Goal: Information Seeking & Learning: Find specific page/section

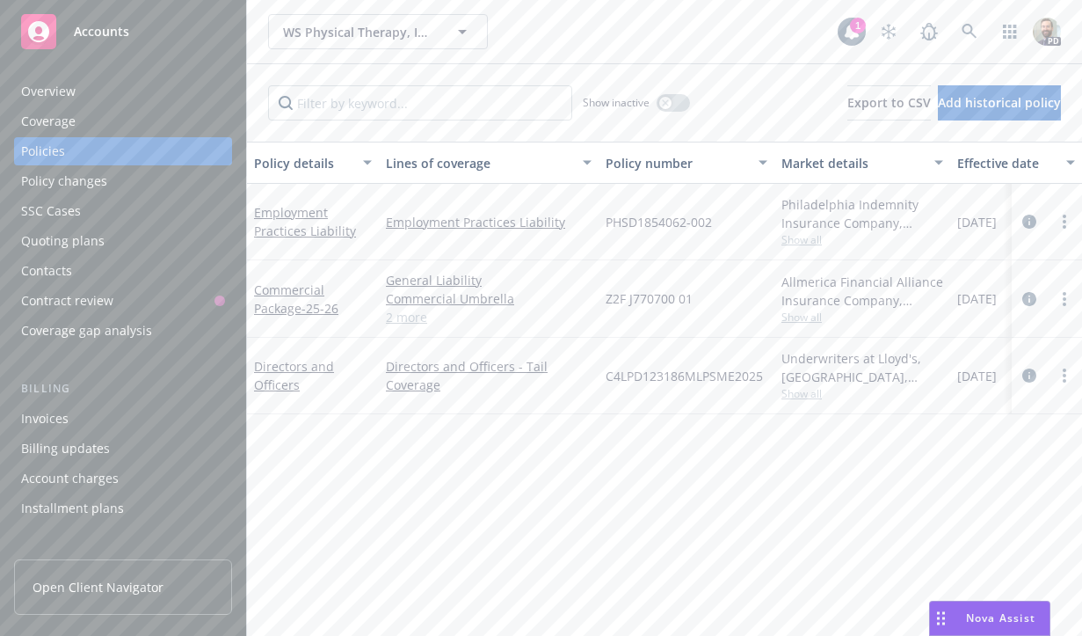
click at [984, 622] on span "Nova Assist" at bounding box center [1000, 617] width 69 height 15
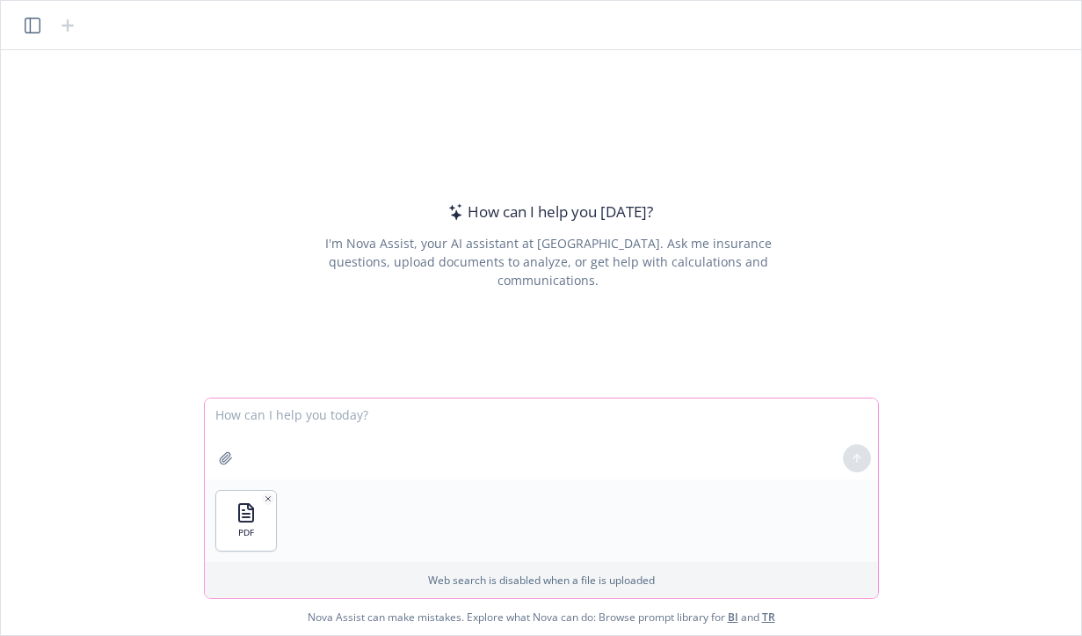
click at [275, 414] on textarea at bounding box center [541, 438] width 673 height 81
paste textarea "Attached is a commercial package policy. On an excel sheet, list all of the loc…"
type textarea "Attached is a commercial package policy. On an excel sheet, list all of the loc…"
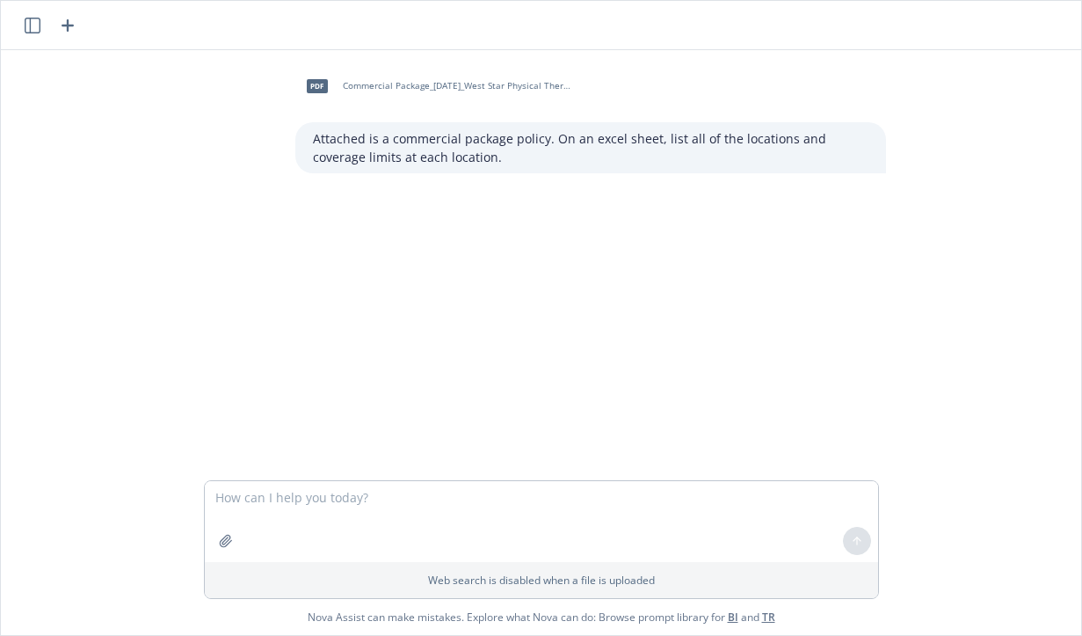
click at [731, 614] on link "BI" at bounding box center [733, 616] width 11 height 15
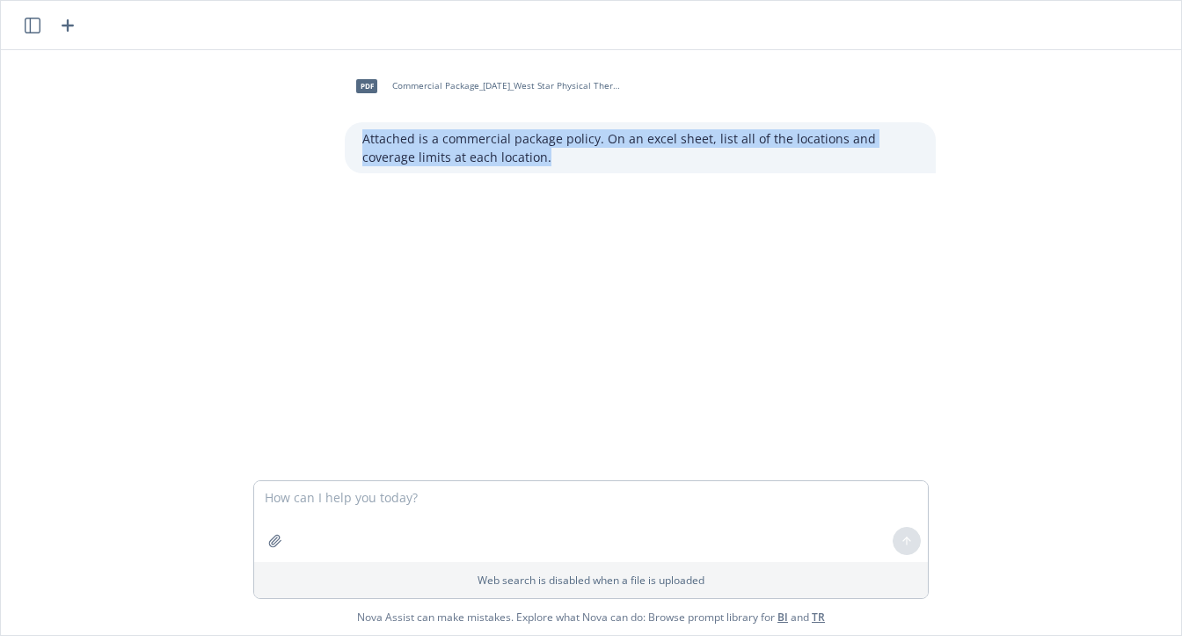
drag, startPoint x: 365, startPoint y: 137, endPoint x: 505, endPoint y: 154, distance: 140.8
click at [505, 154] on p "Attached is a commercial package policy. On an excel sheet, list all of the loc…" at bounding box center [640, 147] width 556 height 37
copy p "Attached is a commercial package policy. On an excel sheet, list all of the loc…"
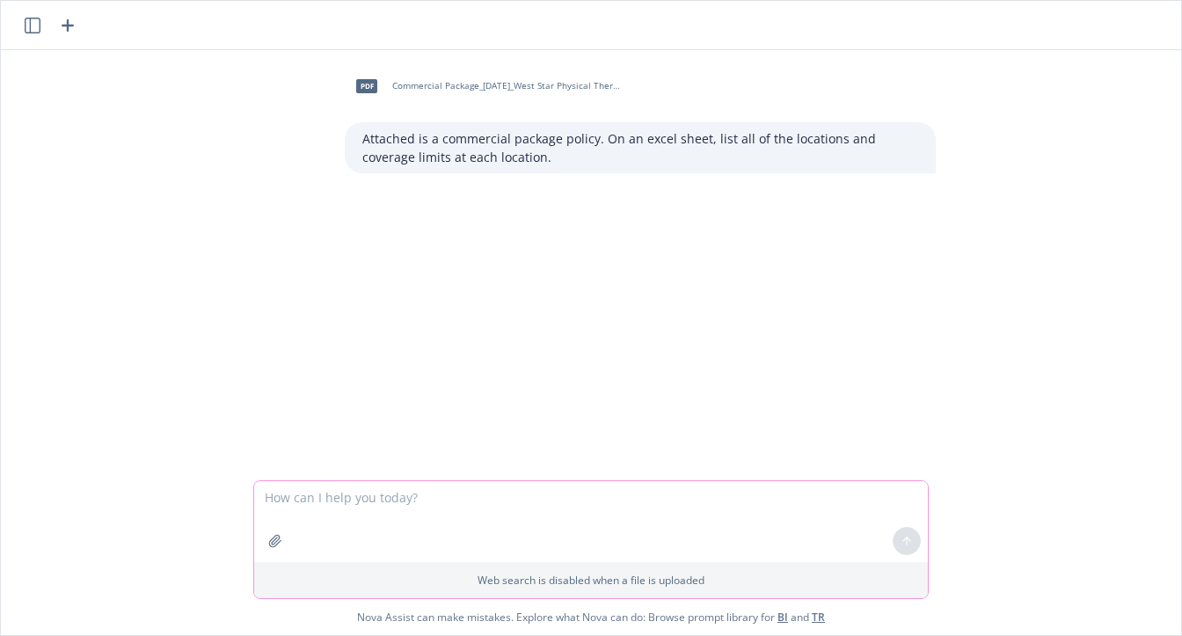
click at [363, 503] on textarea at bounding box center [590, 521] width 673 height 81
paste textarea "Attached is a commercial package policy. On an excel sheet, list all of the loc…"
type textarea "Attached is a commercial package policy. On an excel sheet, list all of the loc…"
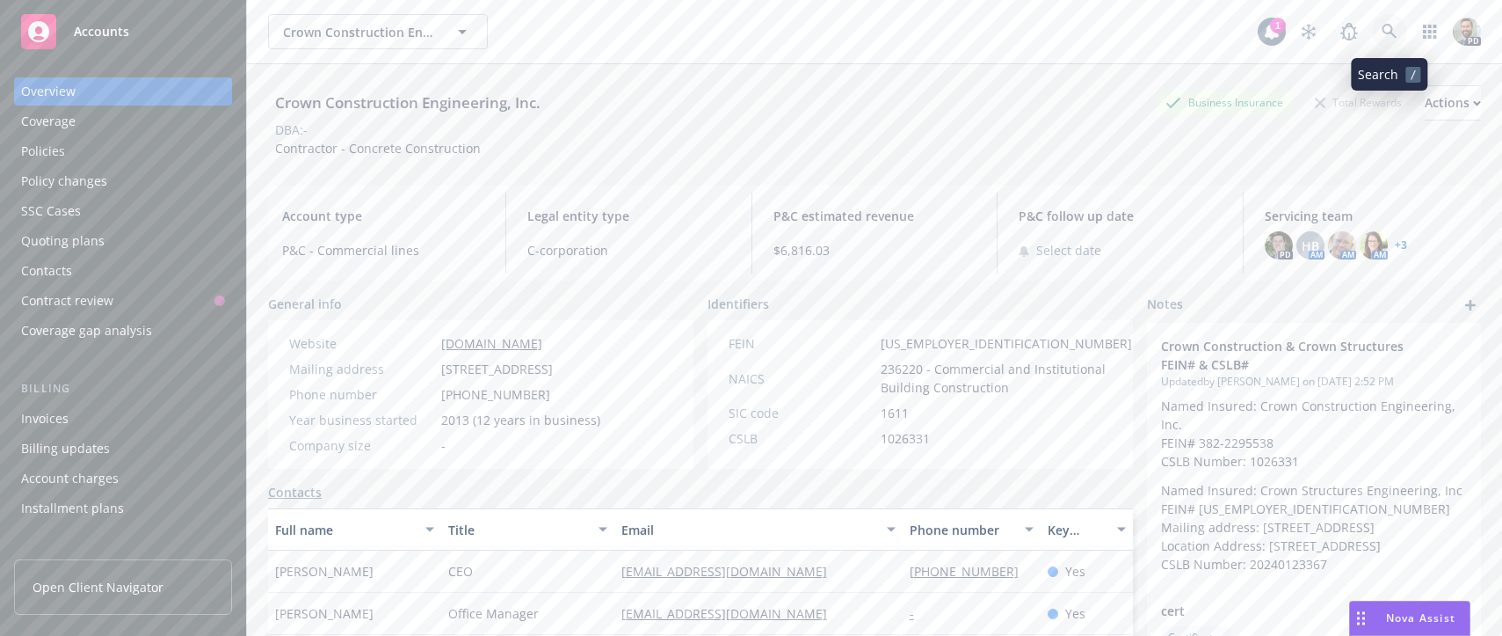
click at [1382, 26] on icon at bounding box center [1390, 32] width 16 height 16
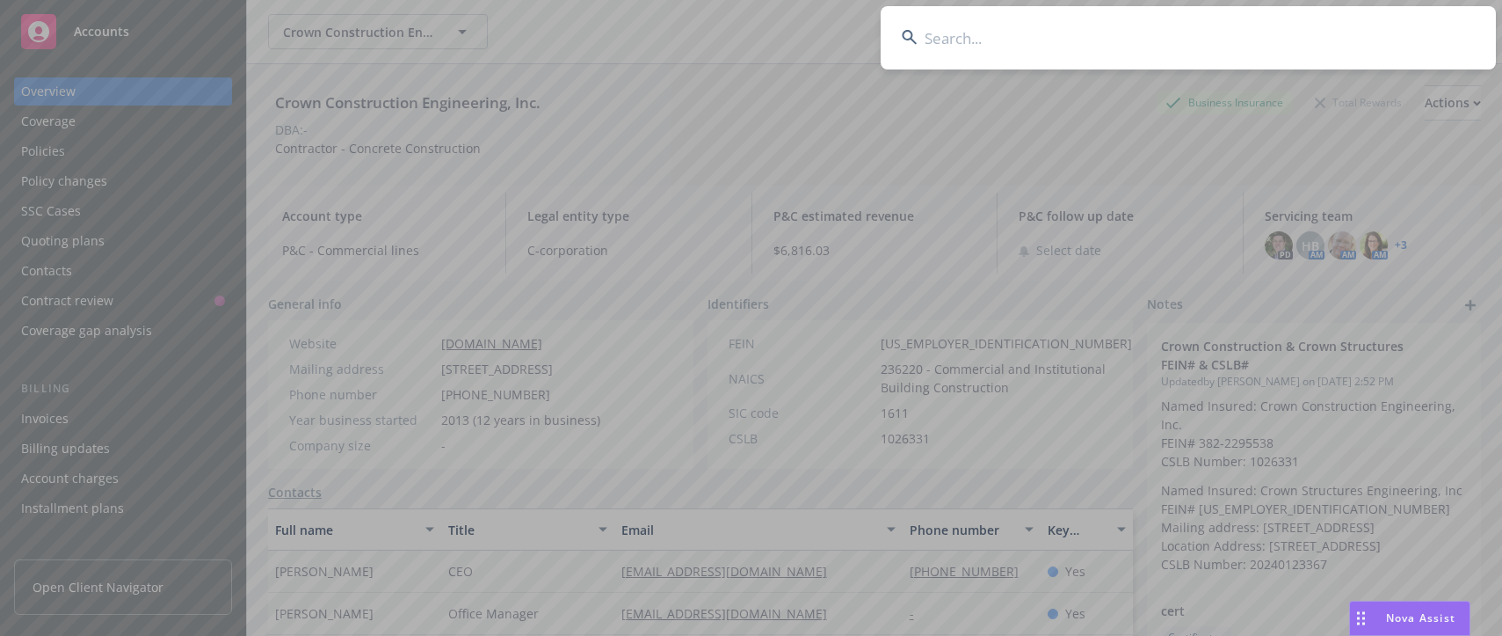
click at [1352, 29] on input at bounding box center [1188, 37] width 615 height 63
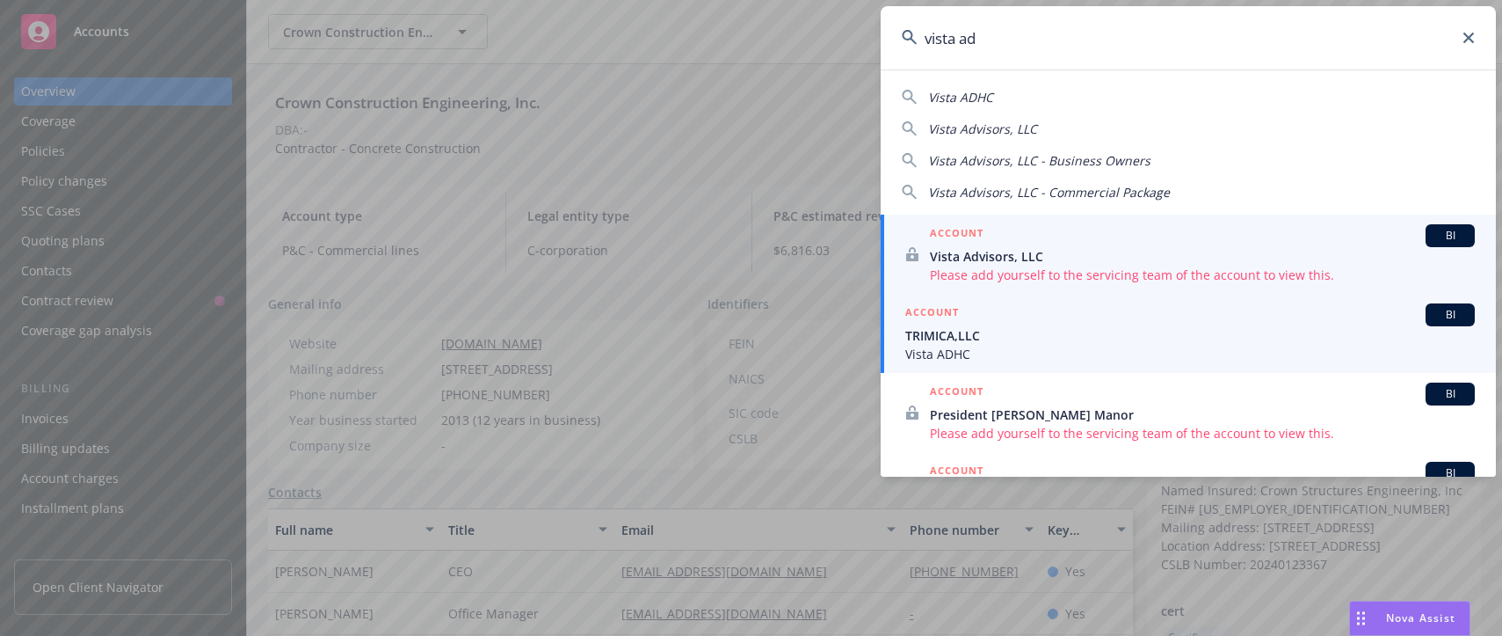
type input "vista ad"
click at [919, 329] on span "TRIMICA,LLC" at bounding box center [1191, 335] width 570 height 18
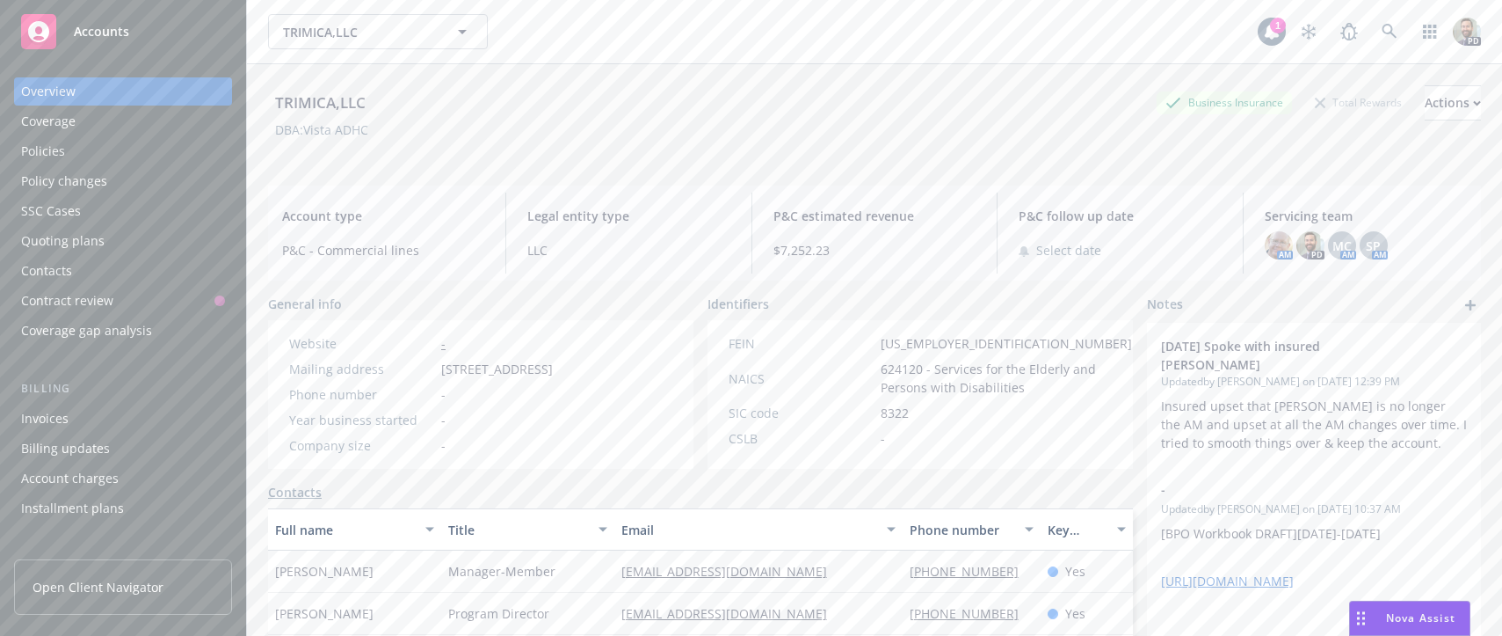
click at [43, 149] on div "Policies" at bounding box center [43, 151] width 44 height 28
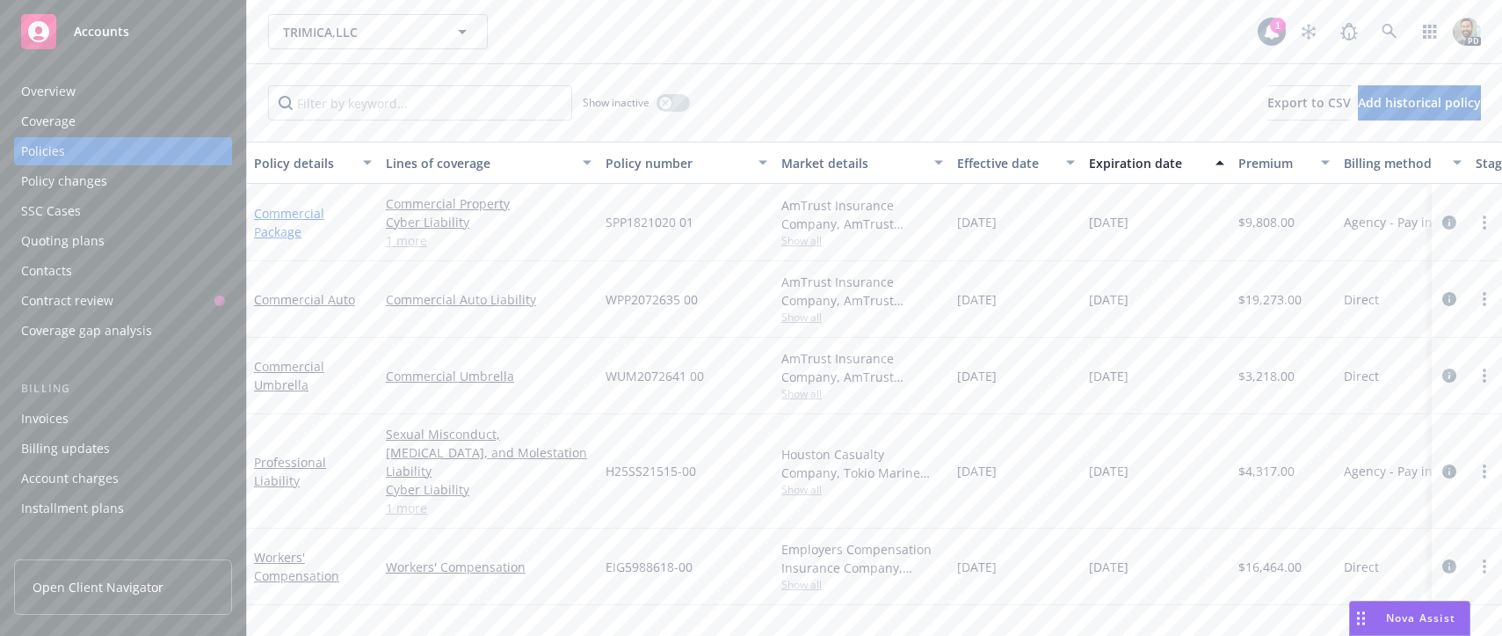
click at [296, 217] on link "Commercial Package" at bounding box center [289, 222] width 70 height 35
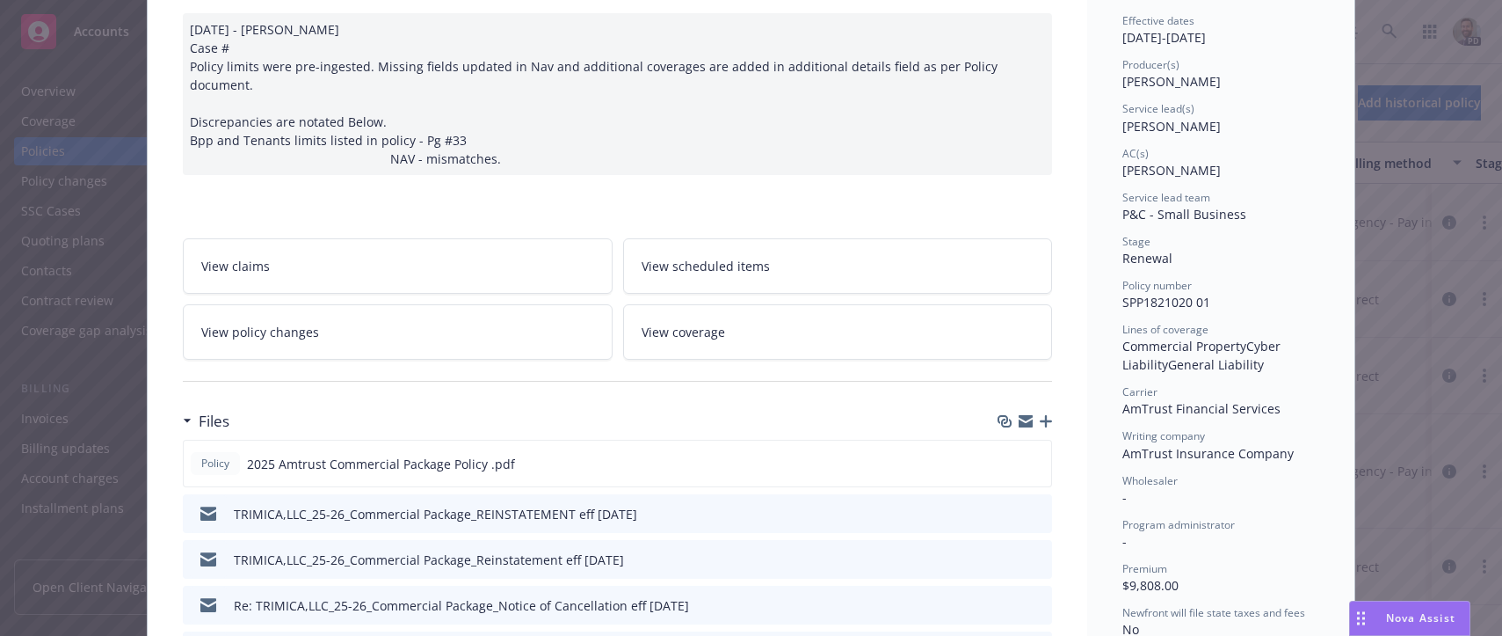
scroll to position [189, 0]
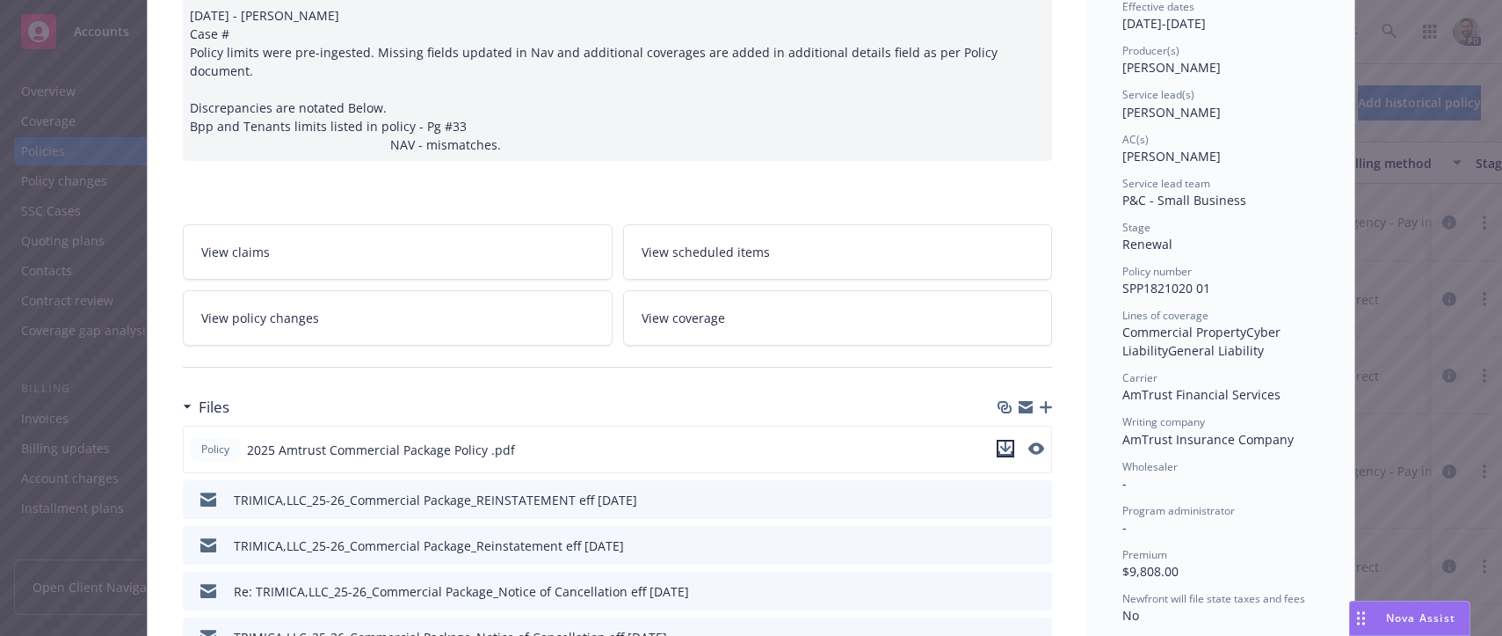
click at [1008, 441] on icon "download file" at bounding box center [1006, 448] width 14 height 14
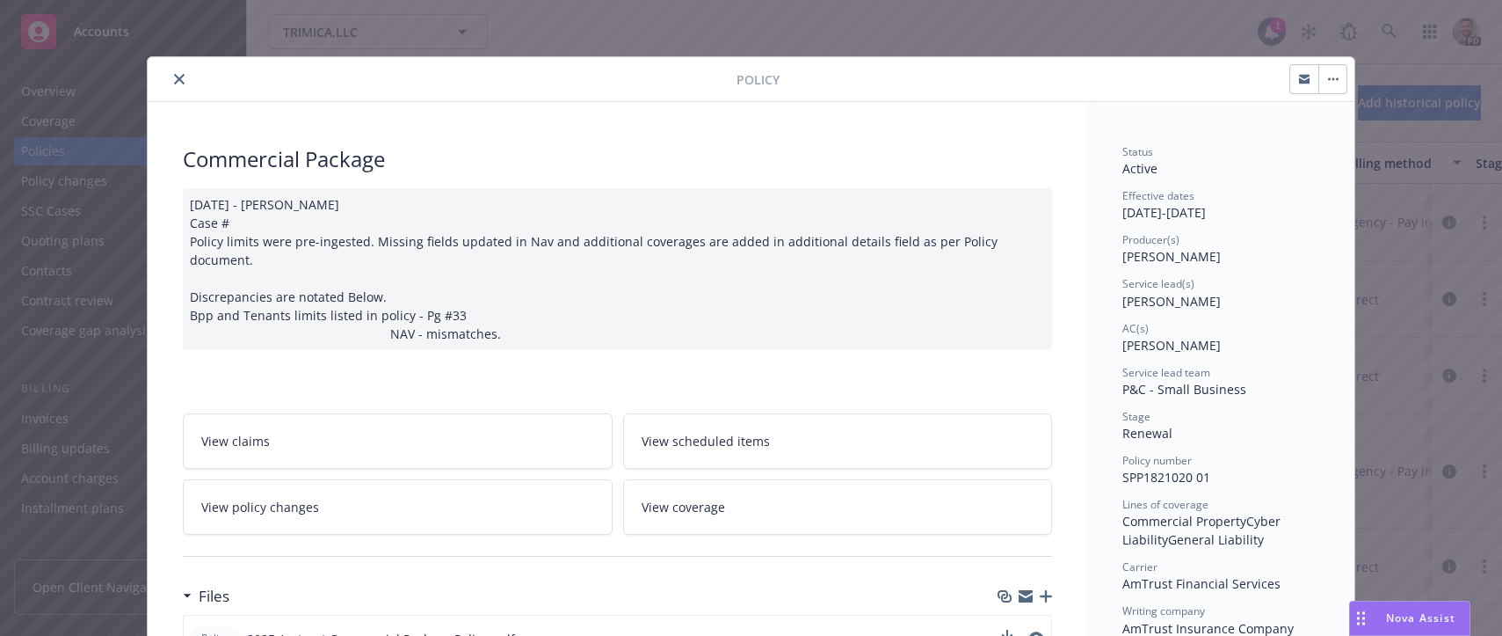
click at [176, 77] on icon "close" at bounding box center [179, 79] width 11 height 11
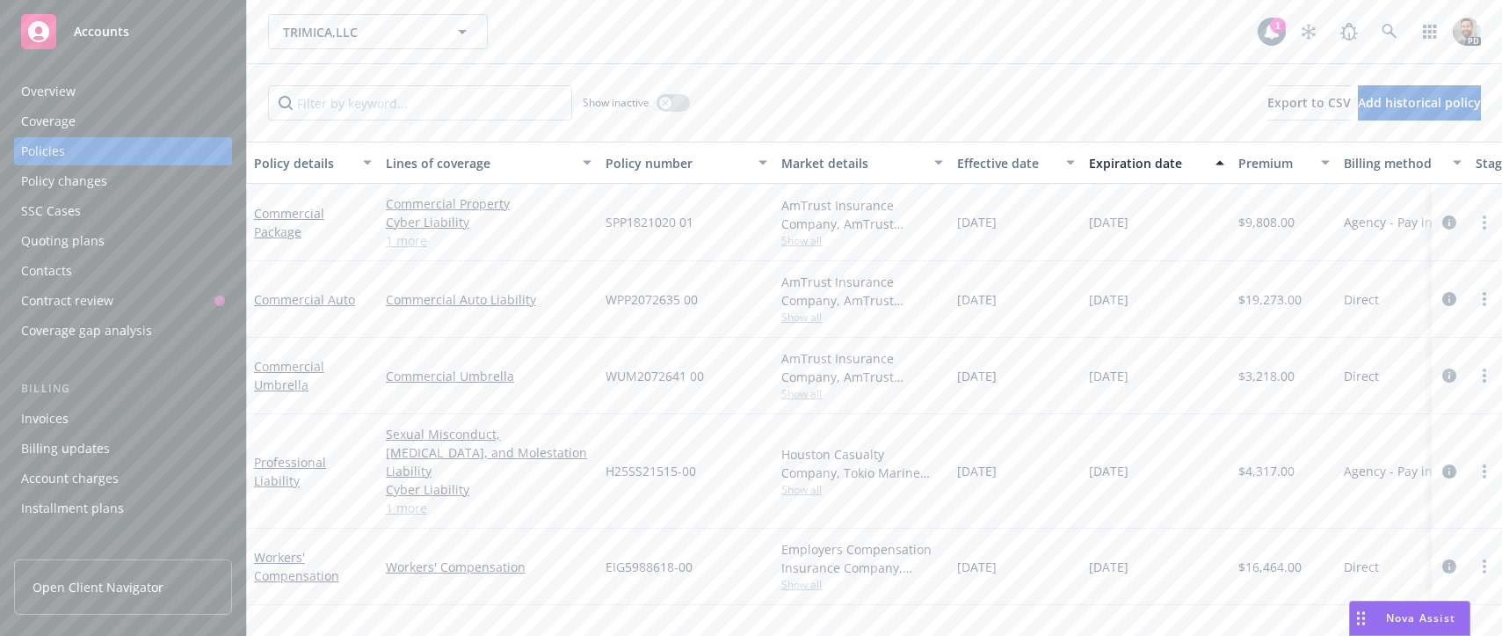
click at [89, 87] on div "Overview" at bounding box center [123, 91] width 204 height 28
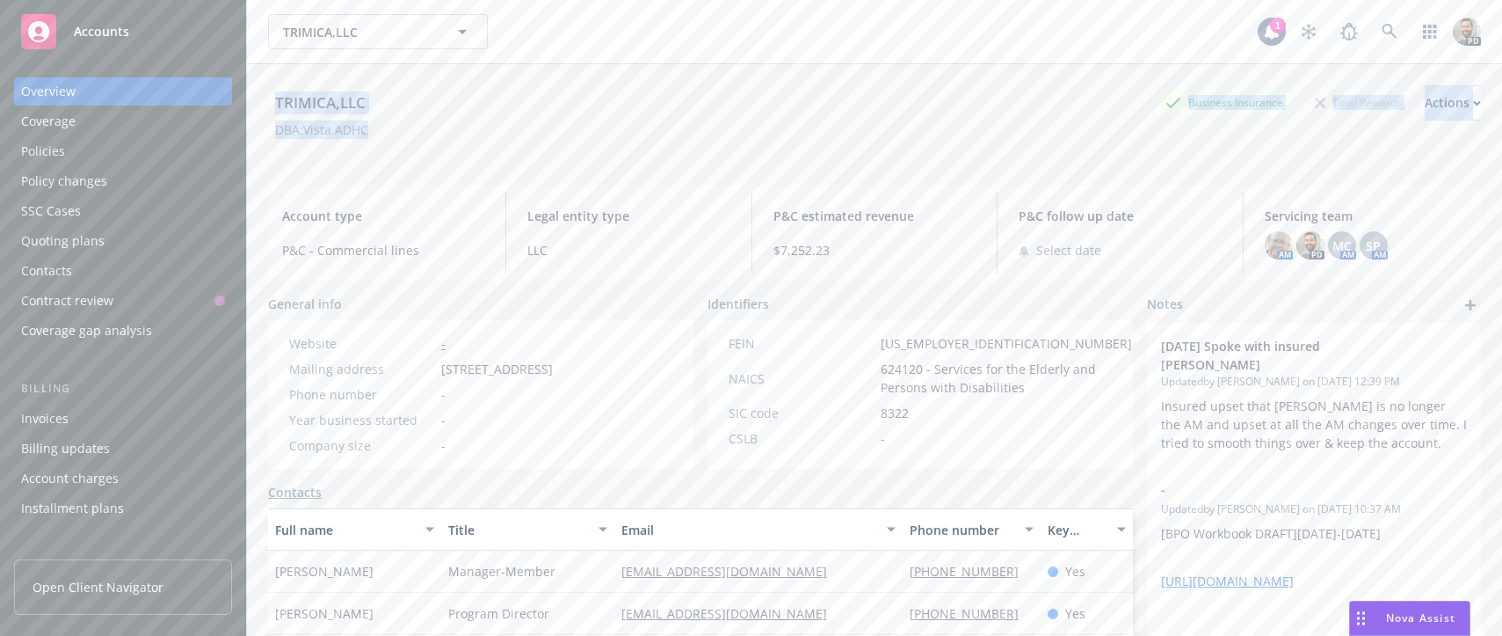
drag, startPoint x: 273, startPoint y: 97, endPoint x: 372, endPoint y: 124, distance: 103.0
click at [389, 135] on div "TRIMICA,LLC Business Insurance Total Rewards Actions DBA: Vista ADHC" at bounding box center [874, 121] width 1213 height 72
copy div "TRIMICA,LLC Business Insurance Total Rewards Actions DBA: Vista ADHC"
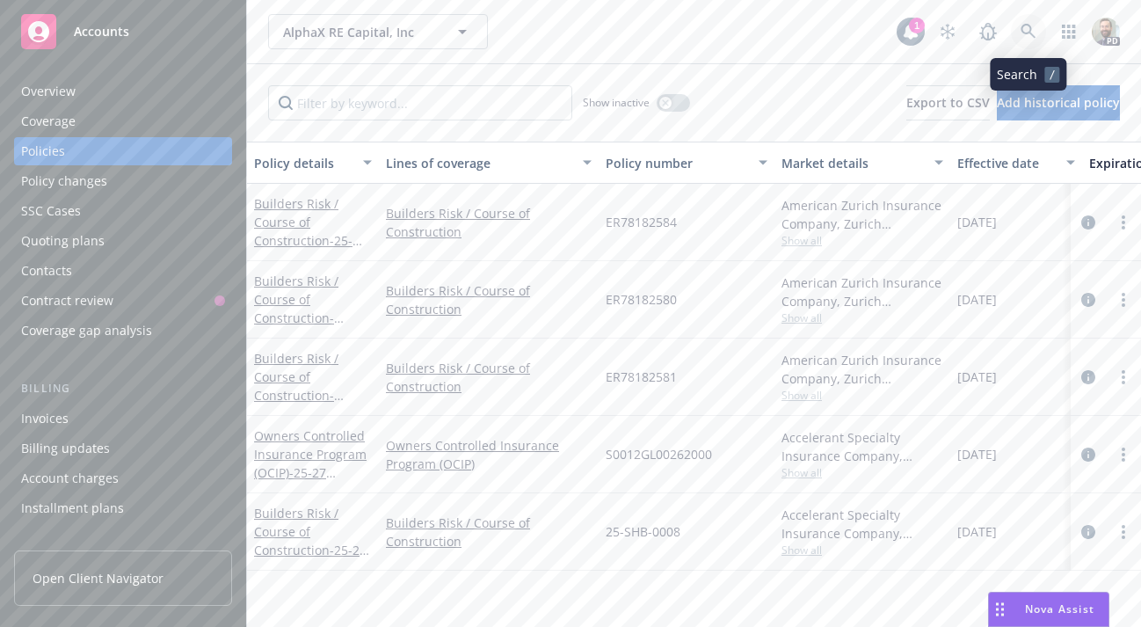
click at [1028, 29] on icon at bounding box center [1029, 32] width 16 height 16
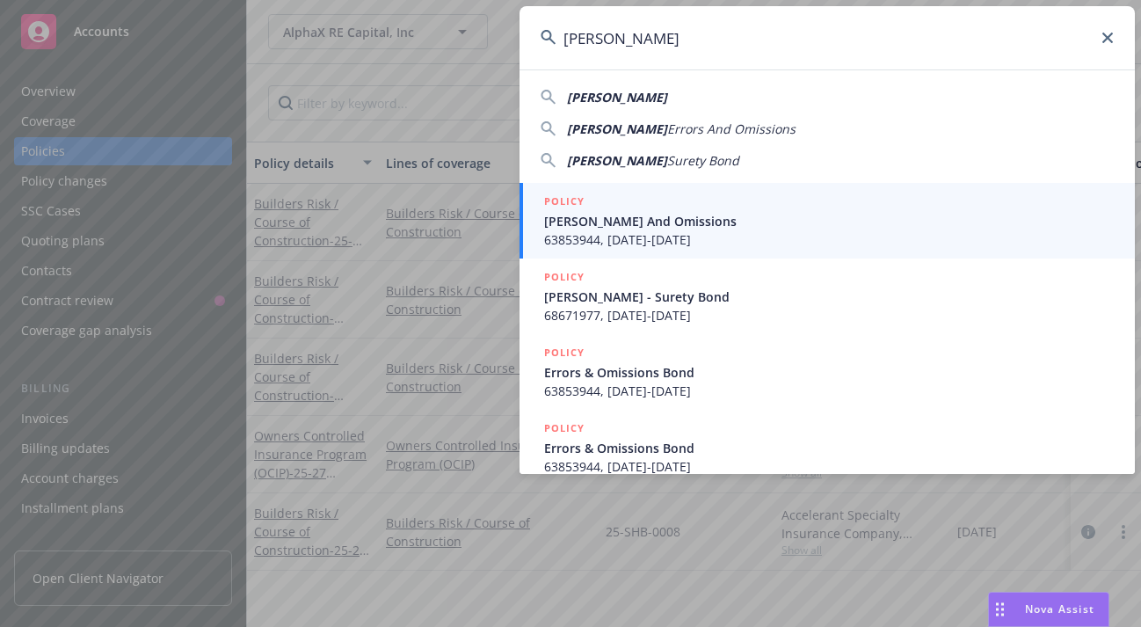
click at [640, 95] on span "[PERSON_NAME]" at bounding box center [617, 97] width 100 height 17
type input "[PERSON_NAME]"
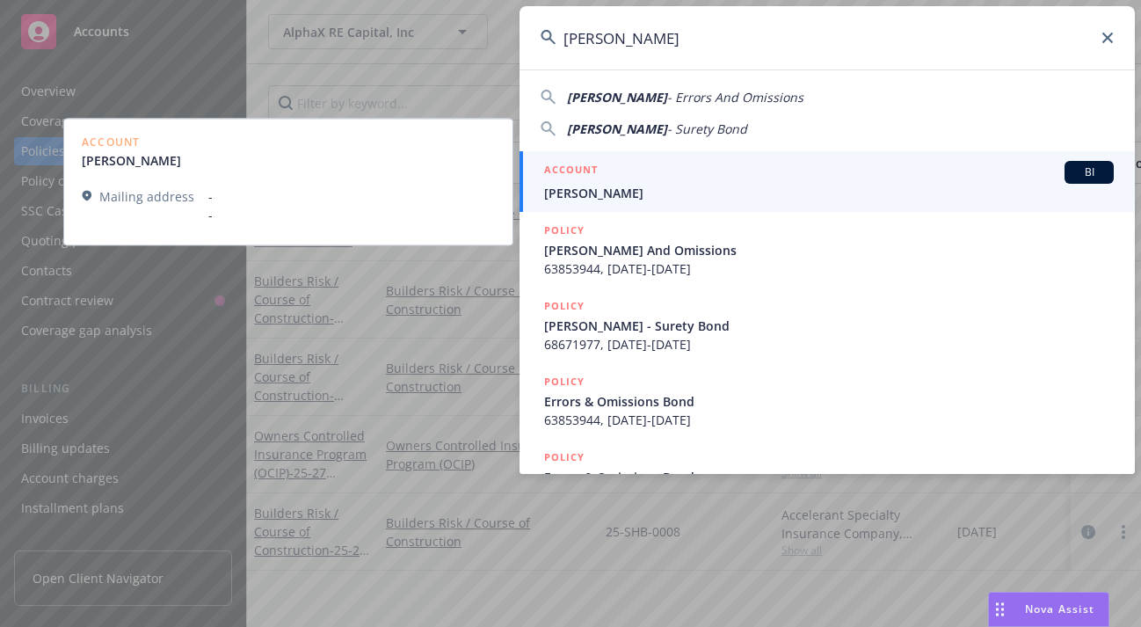
click at [585, 189] on span "[PERSON_NAME]" at bounding box center [829, 193] width 570 height 18
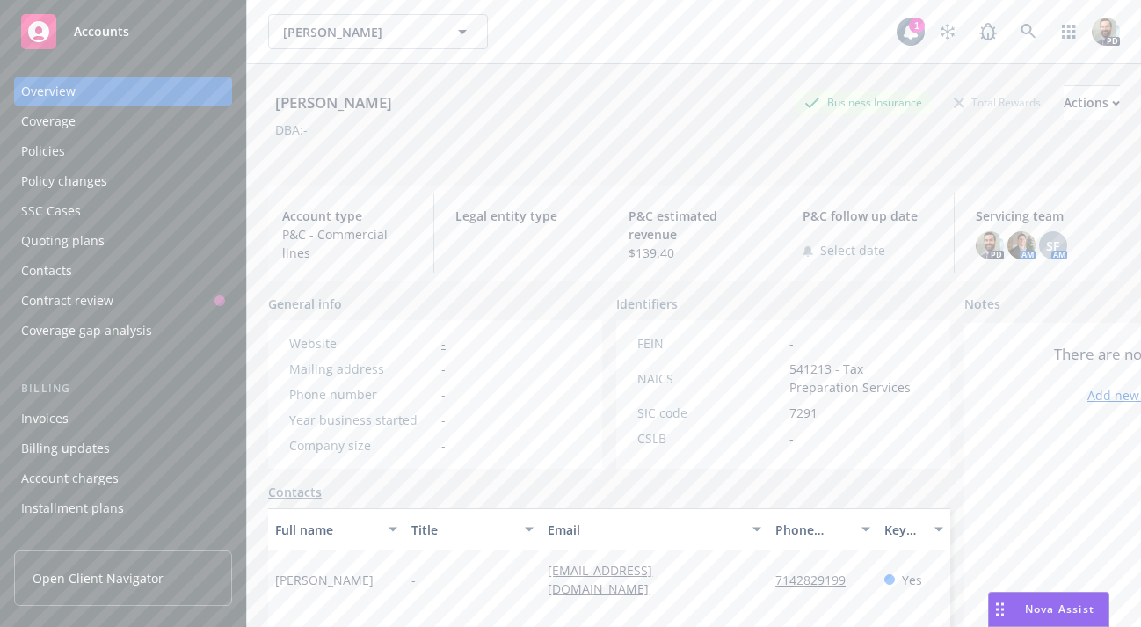
click at [93, 152] on div "Policies" at bounding box center [123, 151] width 204 height 28
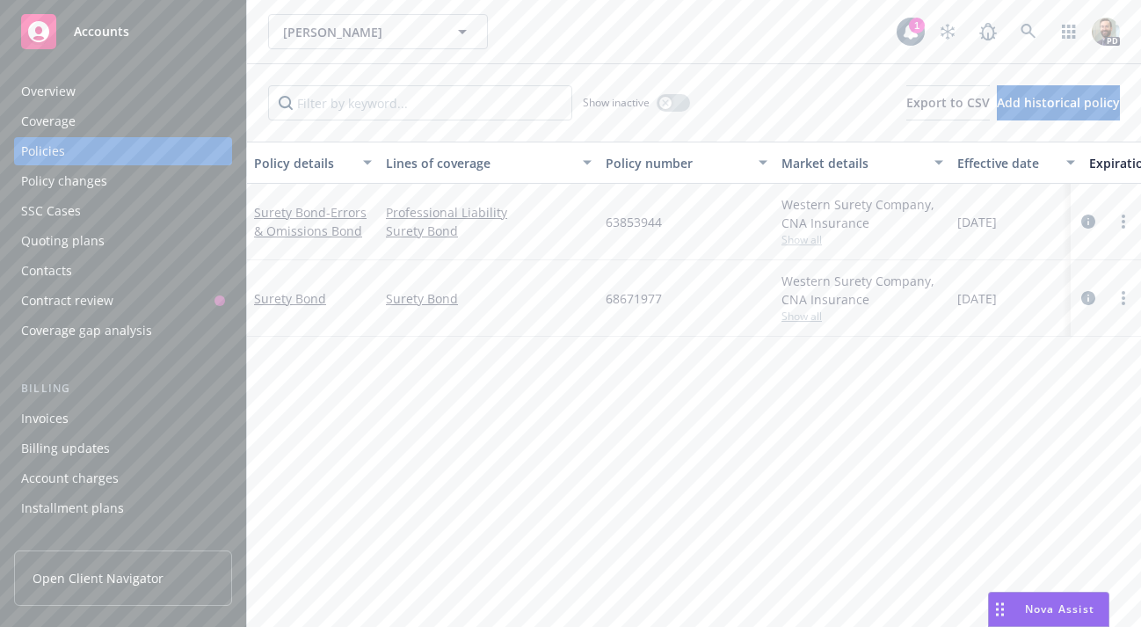
click at [50, 98] on div "Overview" at bounding box center [48, 91] width 55 height 28
